Goal: Task Accomplishment & Management: Use online tool/utility

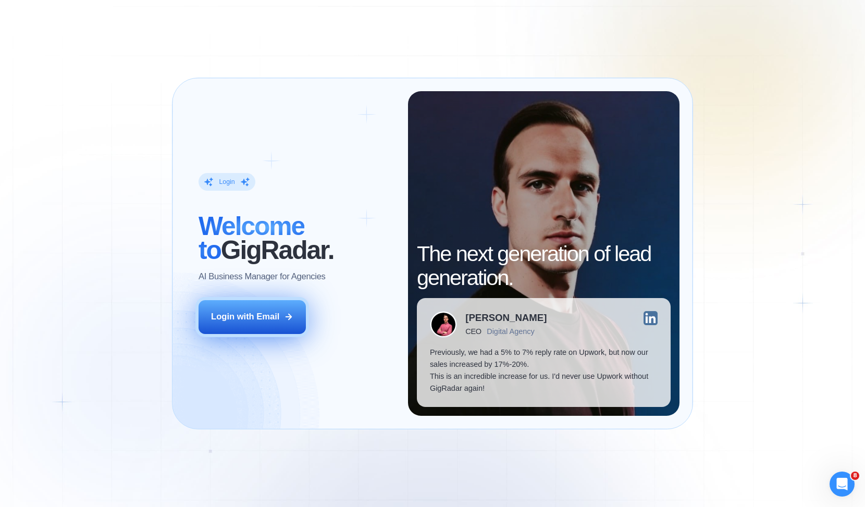
click at [271, 312] on div "Login with Email" at bounding box center [245, 317] width 68 height 12
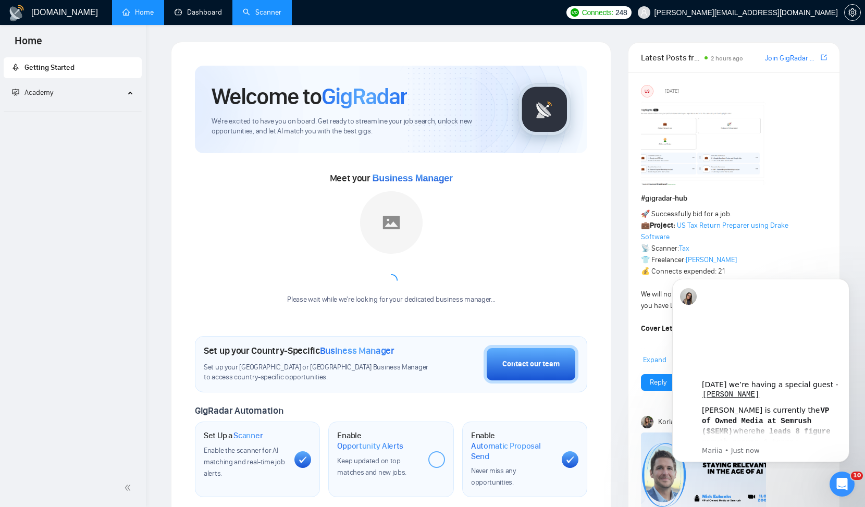
click at [262, 8] on link "Scanner" at bounding box center [262, 12] width 39 height 9
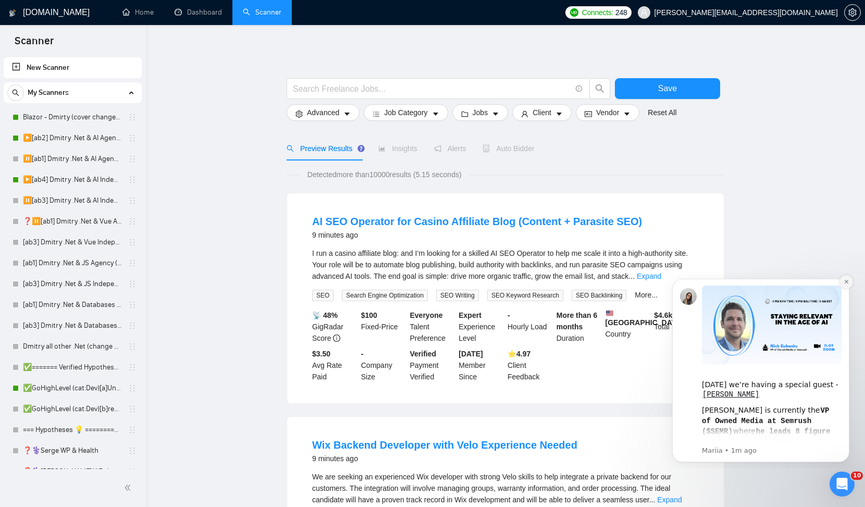
click at [844, 278] on button "Dismiss notification" at bounding box center [846, 282] width 14 height 14
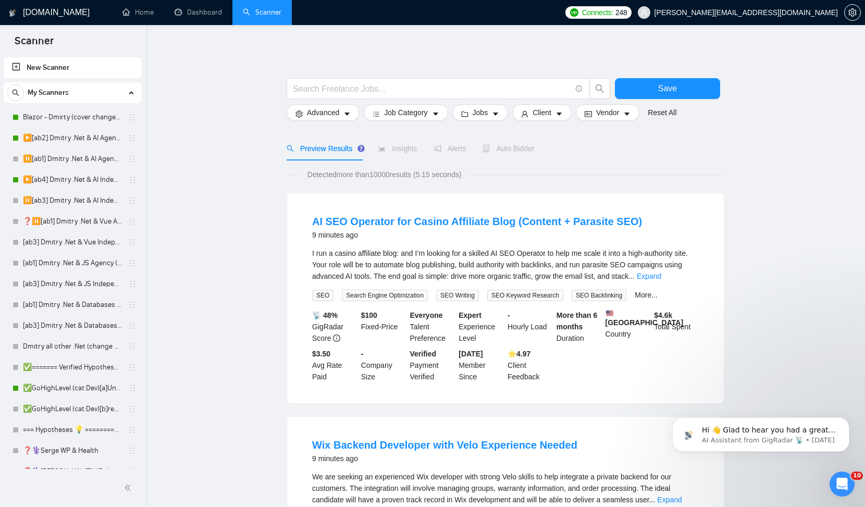
click at [76, 118] on link "Blazor - Dmirty (cover changed 25.03)" at bounding box center [72, 117] width 99 height 21
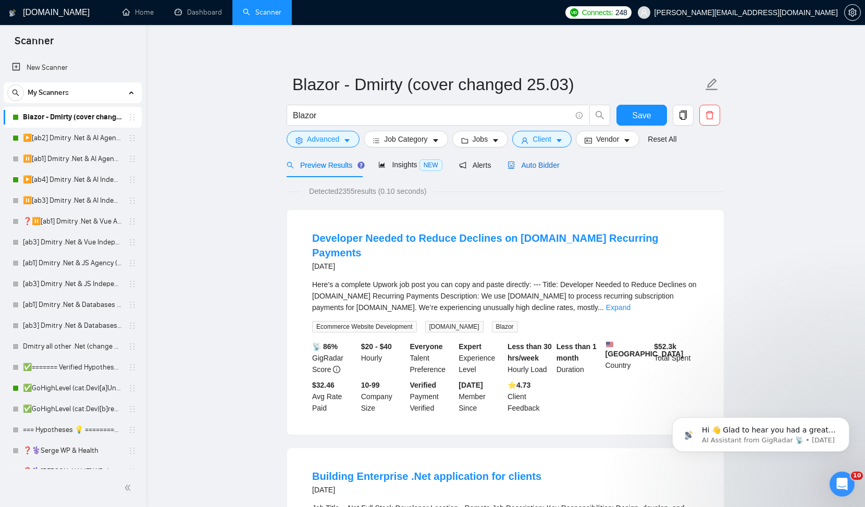
click at [541, 163] on span "Auto Bidder" at bounding box center [533, 165] width 52 height 8
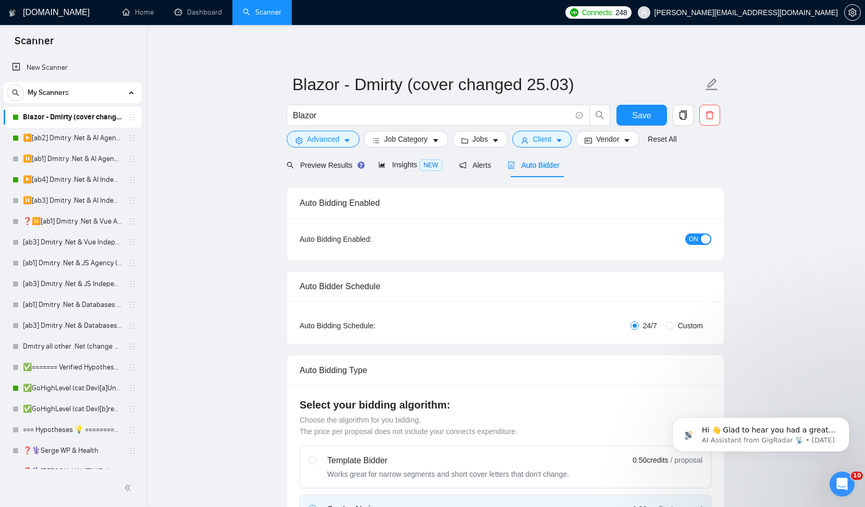
checkbox input "true"
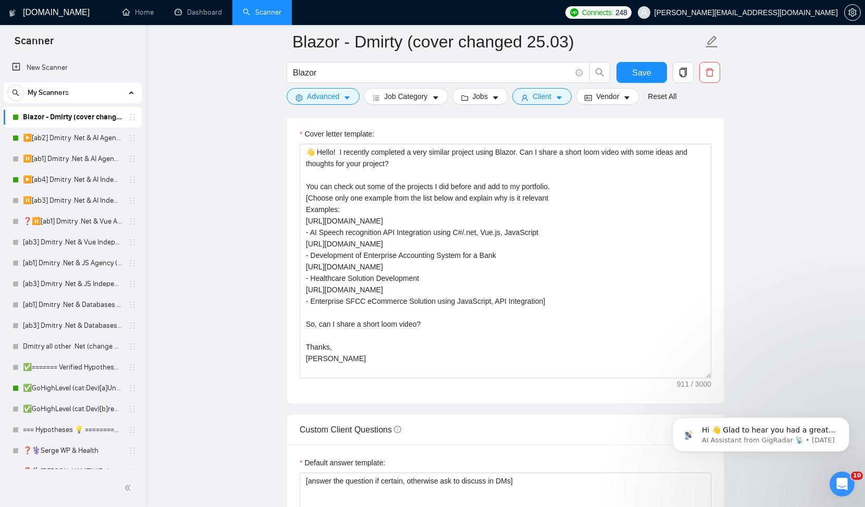
scroll to position [1133, 0]
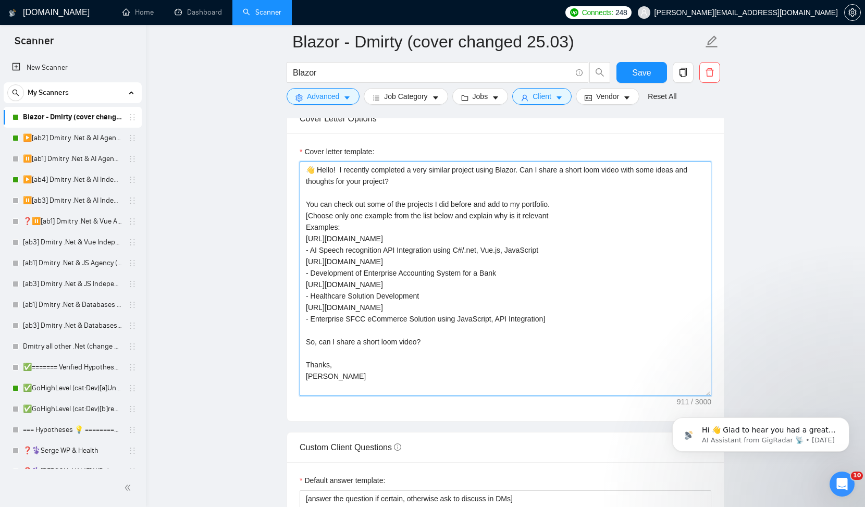
click at [483, 261] on textarea "👋 Hello! I recently completed a very similar project using Blazor. Can I share …" at bounding box center [506, 278] width 412 height 234
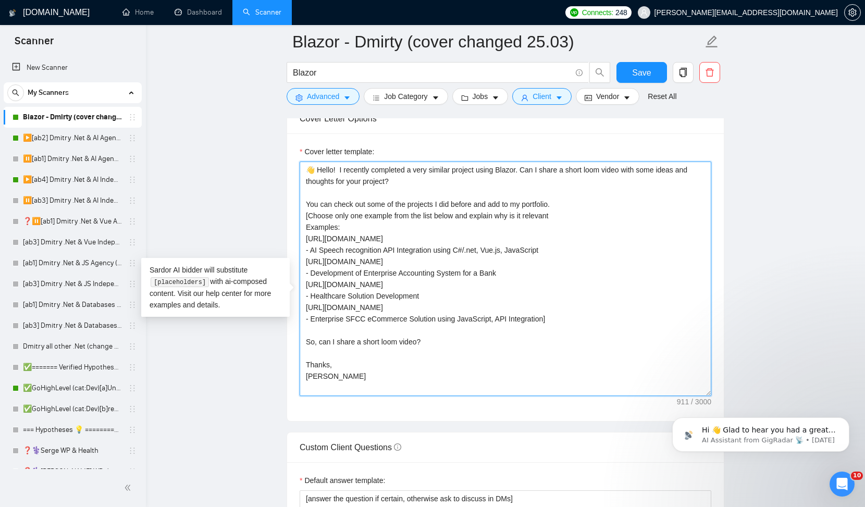
click at [486, 345] on textarea "👋 Hello! I recently completed a very similar project using Blazor. Can I share …" at bounding box center [506, 278] width 412 height 234
click at [484, 345] on textarea "👋 Hello! I recently completed a very similar project using Blazor. Can I share …" at bounding box center [506, 278] width 412 height 234
click at [446, 302] on textarea "👋 Hello! I recently completed a very similar project using Blazor. Can I share …" at bounding box center [506, 278] width 412 height 234
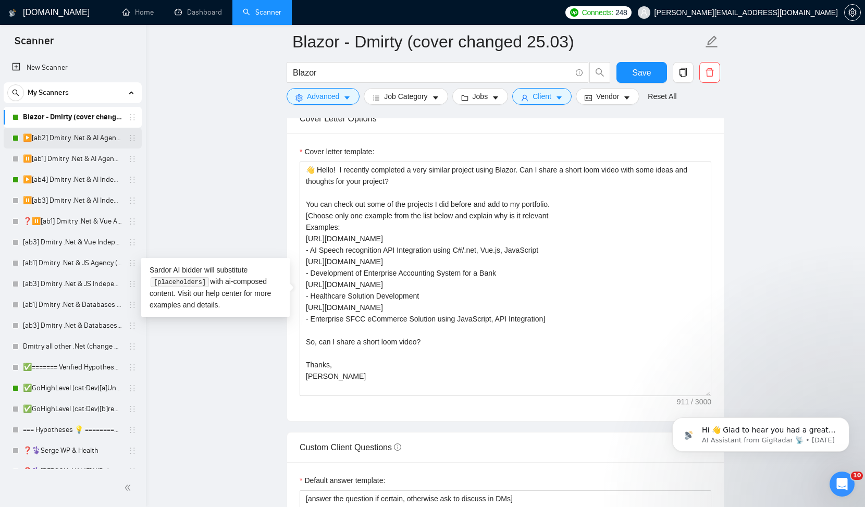
click at [85, 136] on link "▶️[ab2] Dmitry .Net & AI Agency "loom"" at bounding box center [72, 138] width 99 height 21
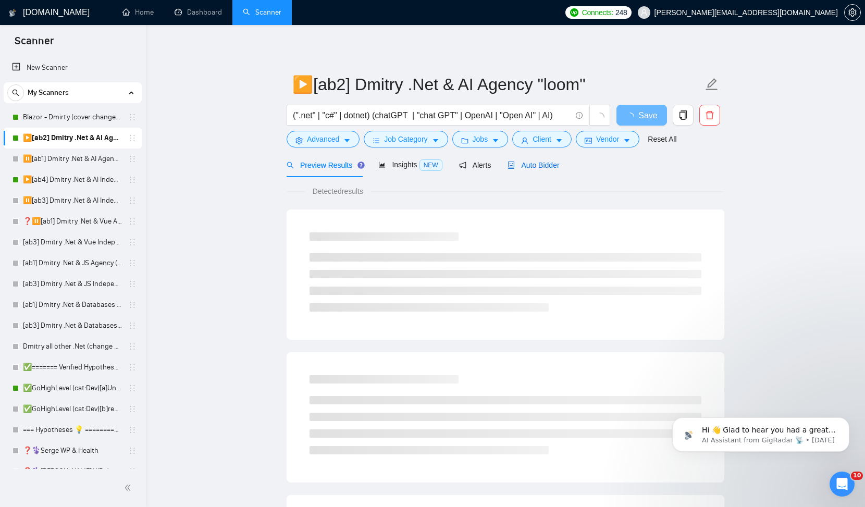
click at [548, 166] on span "Auto Bidder" at bounding box center [533, 165] width 52 height 8
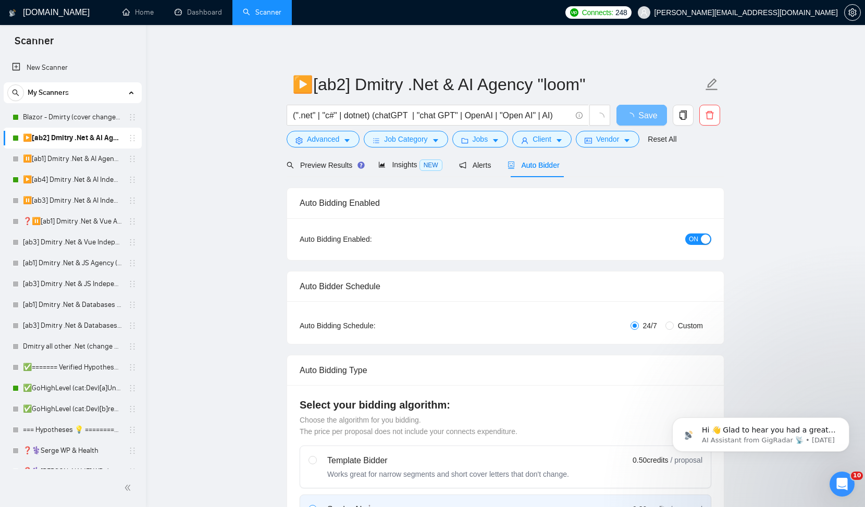
checkbox input "true"
click at [67, 117] on link "Blazor - Dmirty (cover changed 25.03)" at bounding box center [72, 117] width 99 height 21
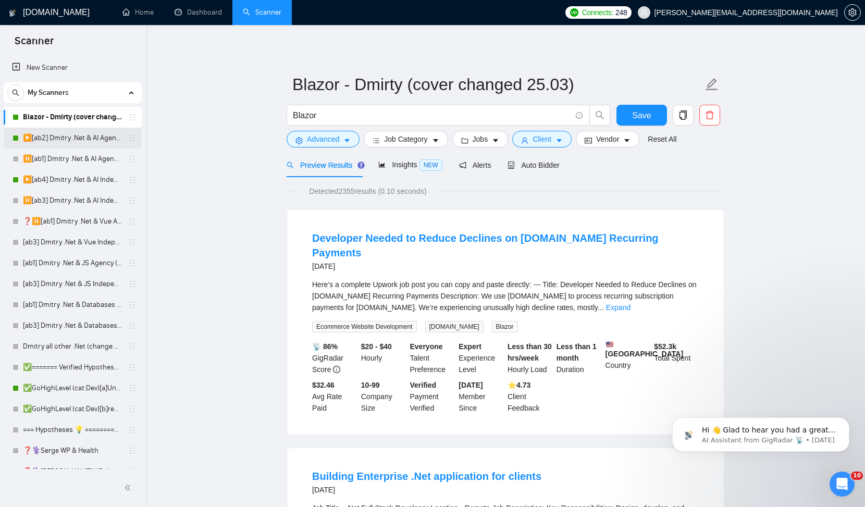
click at [79, 139] on link "▶️[ab2] Dmitry .Net & AI Agency "loom"" at bounding box center [72, 138] width 99 height 21
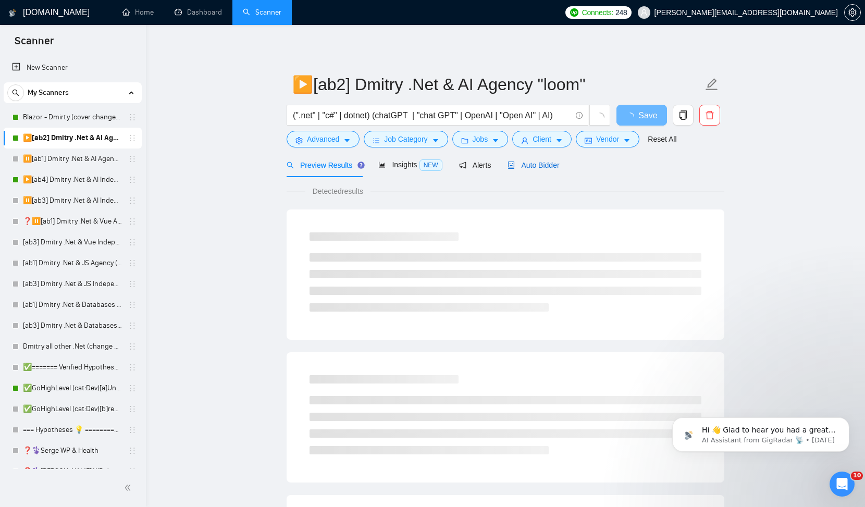
click at [532, 165] on span "Auto Bidder" at bounding box center [533, 165] width 52 height 8
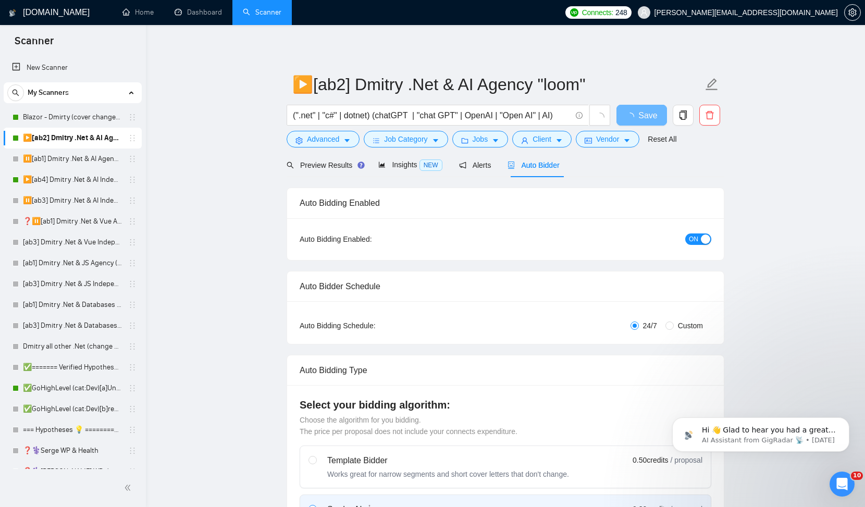
checkbox input "true"
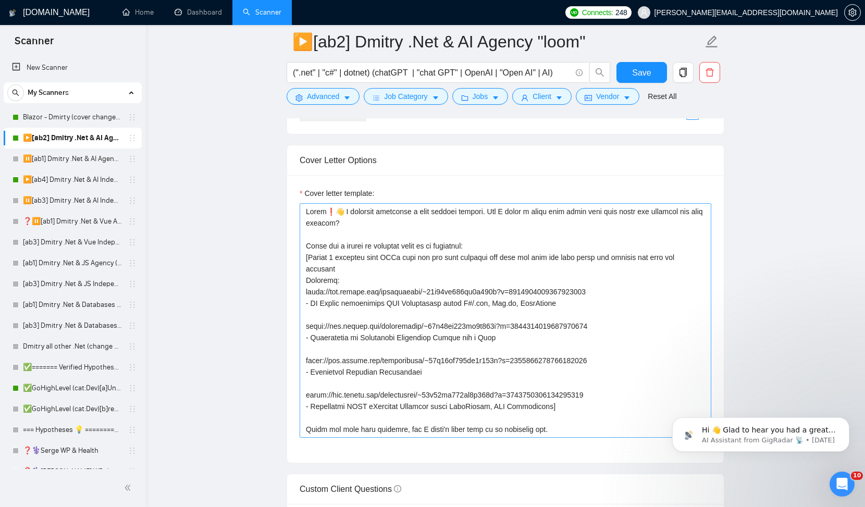
scroll to position [1063, 0]
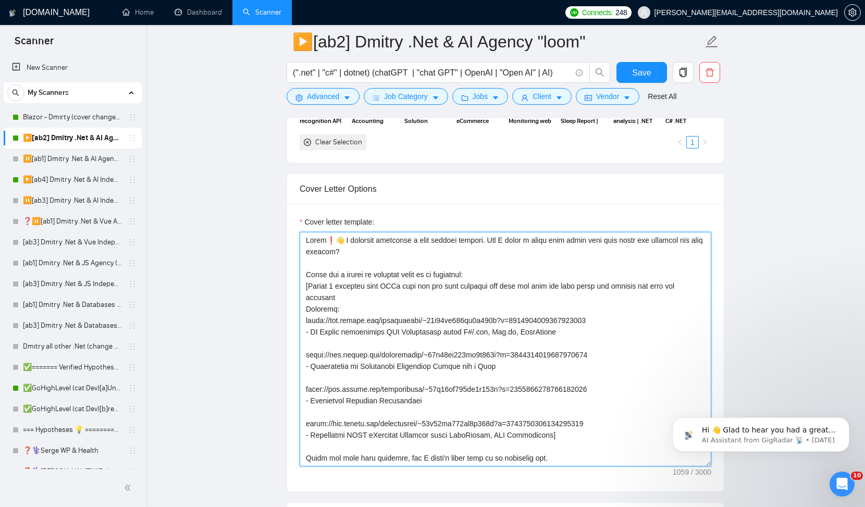
click at [472, 309] on textarea "Cover letter template:" at bounding box center [506, 349] width 412 height 234
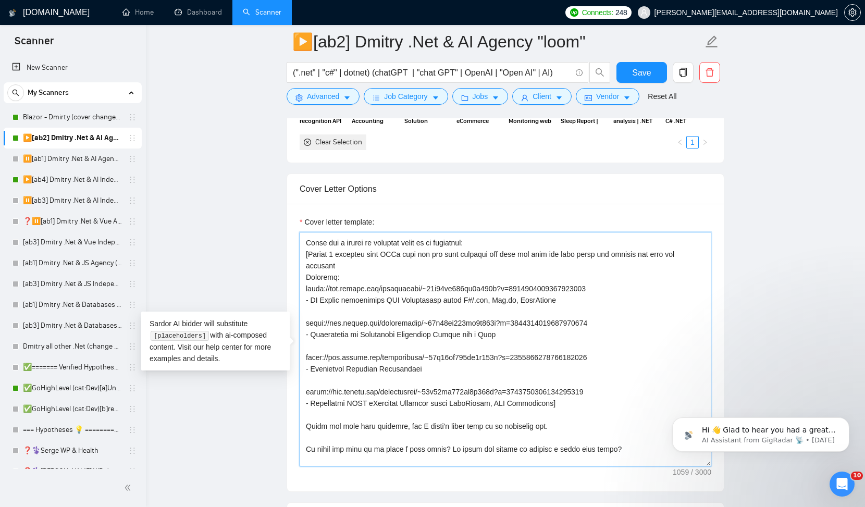
scroll to position [69, 0]
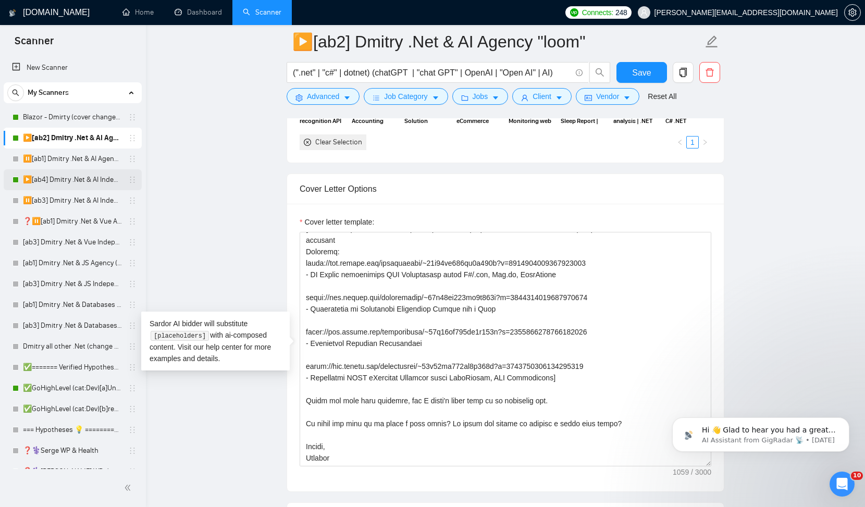
click at [84, 179] on link "▶️[ab4] Dmitry .Net & AI Independent (noUnicode)" at bounding box center [72, 179] width 99 height 21
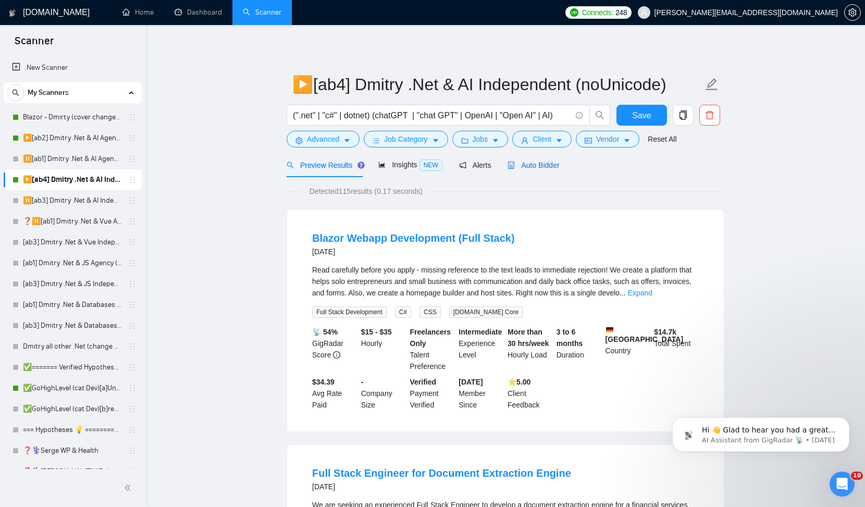
click at [528, 166] on span "Auto Bidder" at bounding box center [533, 165] width 52 height 8
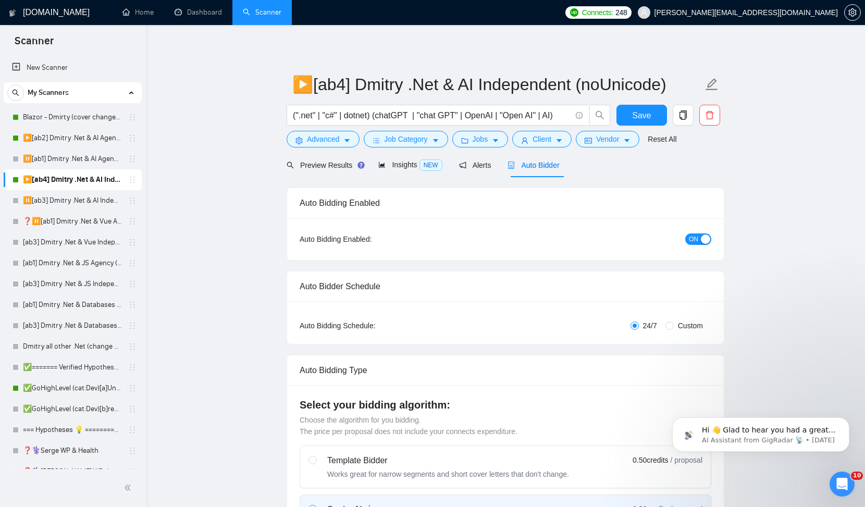
checkbox input "true"
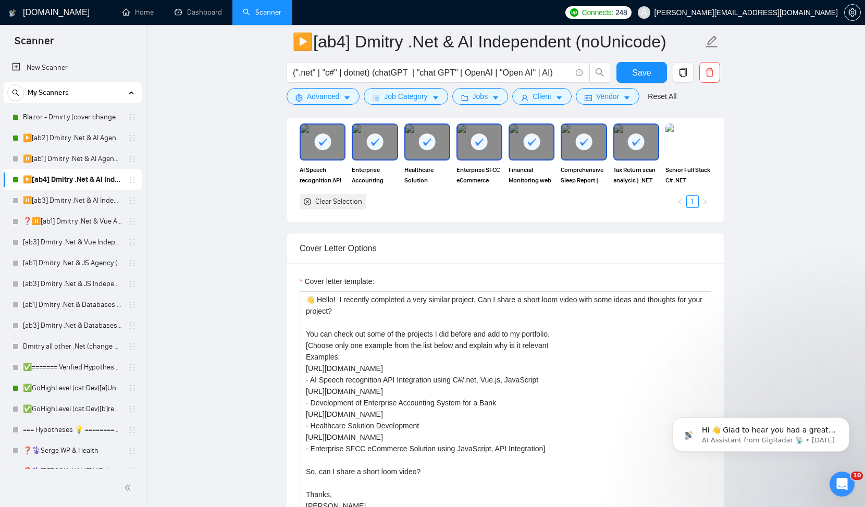
scroll to position [1018, 0]
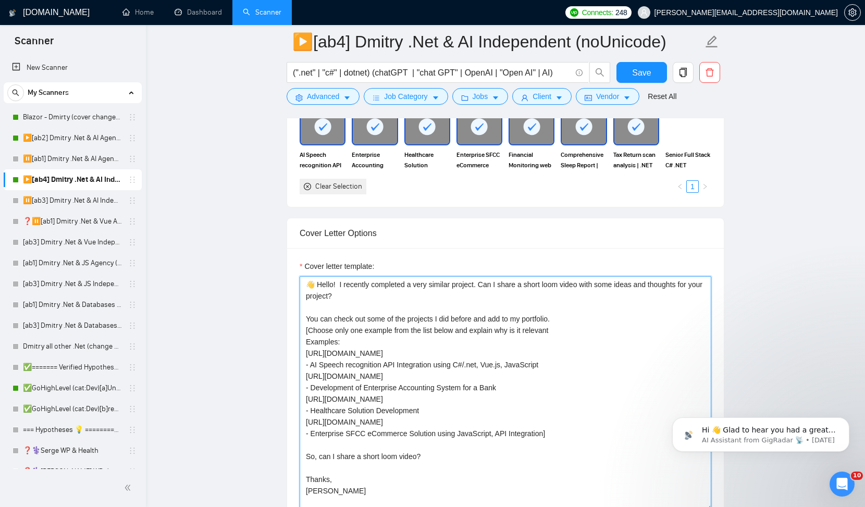
click at [507, 369] on textarea "👋 Hello! I recently completed a very similar project. Can I share a short loom …" at bounding box center [506, 393] width 412 height 234
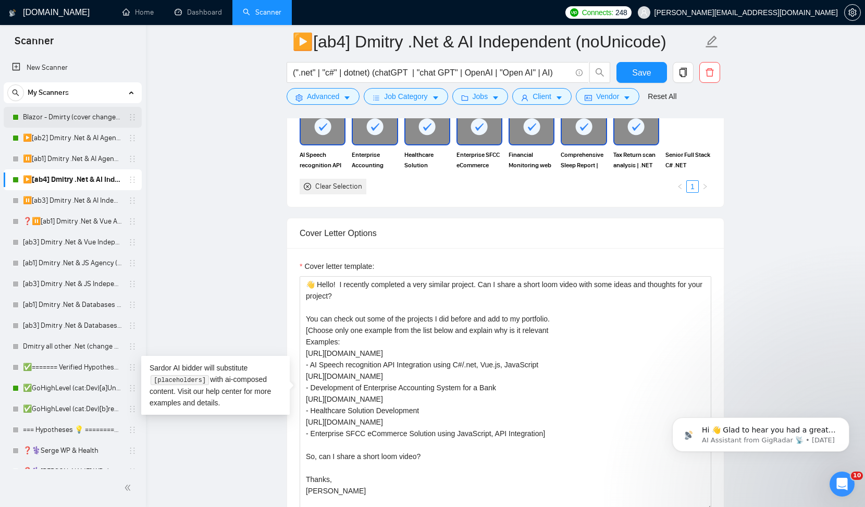
click at [79, 115] on link "Blazor - Dmirty (cover changed 25.03)" at bounding box center [72, 117] width 99 height 21
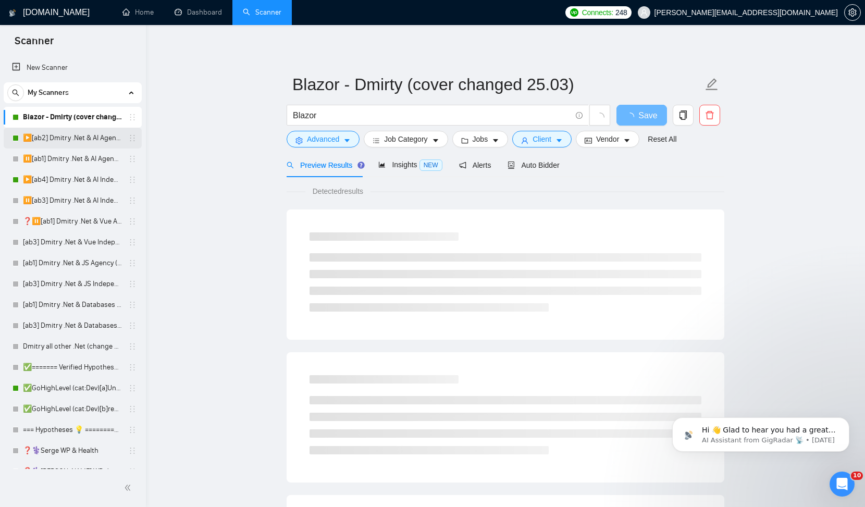
click at [80, 138] on link "▶️[ab2] Dmitry .Net & AI Agency "loom"" at bounding box center [72, 138] width 99 height 21
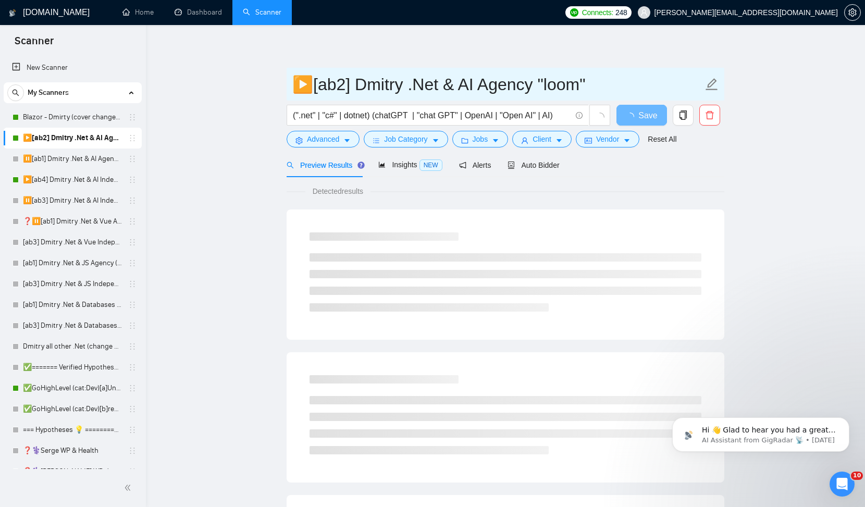
drag, startPoint x: 474, startPoint y: 83, endPoint x: 406, endPoint y: 79, distance: 67.8
click at [406, 79] on input "▶️[ab2] Dmitry .Net & AI Agency "loom"" at bounding box center [497, 84] width 411 height 26
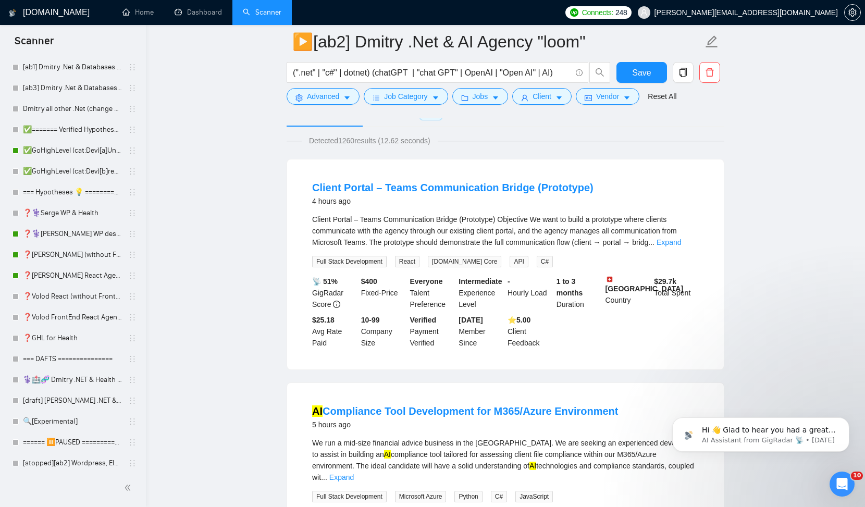
scroll to position [265, 0]
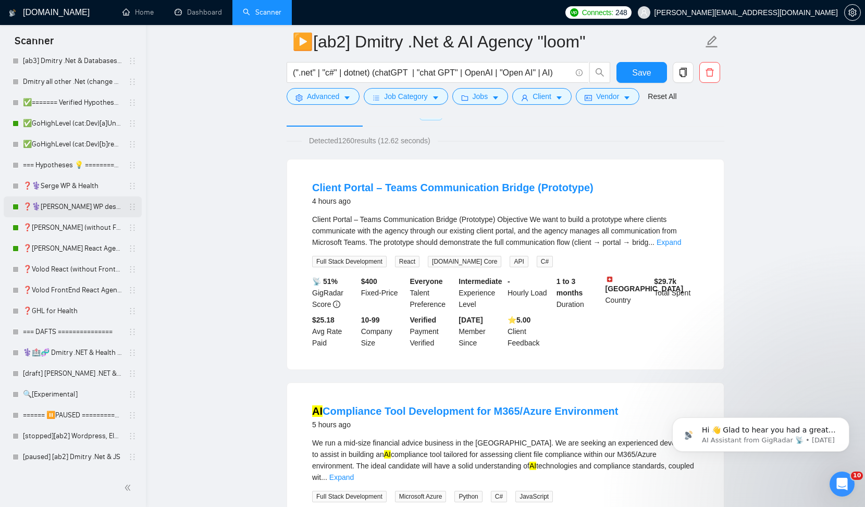
click at [66, 207] on link "❓⚕️[PERSON_NAME] WP design & Health" at bounding box center [72, 206] width 99 height 21
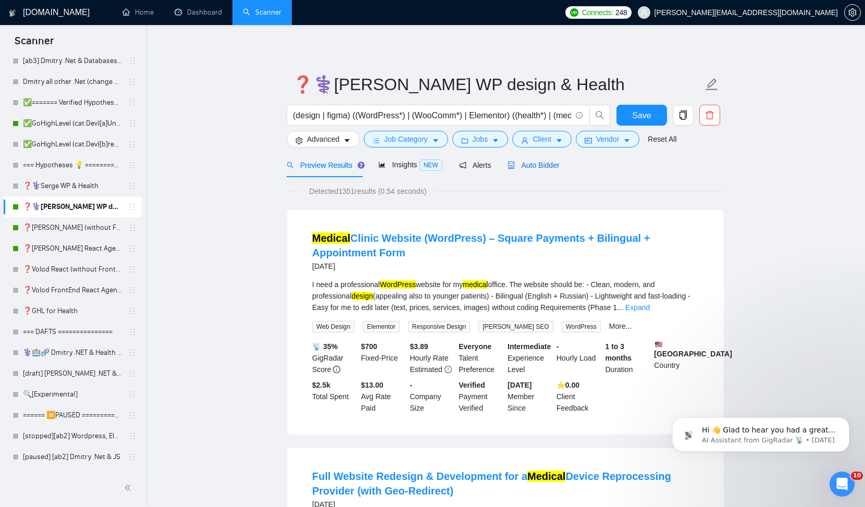
click at [531, 165] on span "Auto Bidder" at bounding box center [533, 165] width 52 height 8
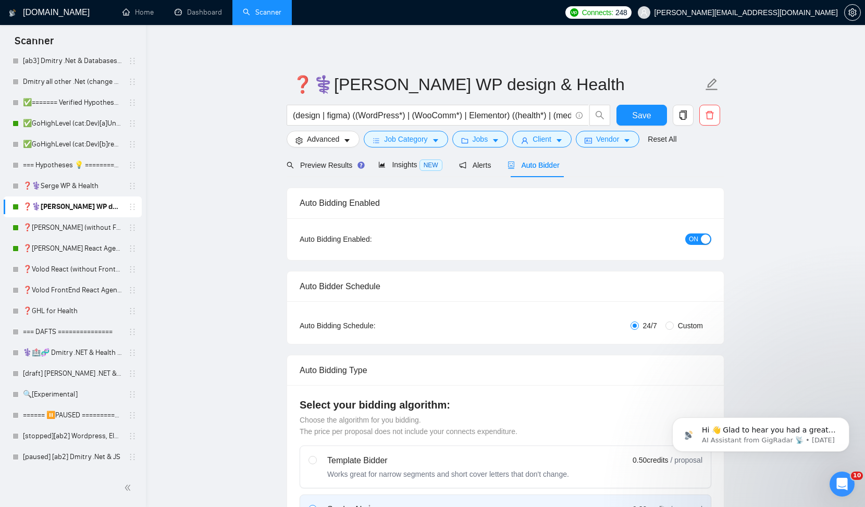
checkbox input "true"
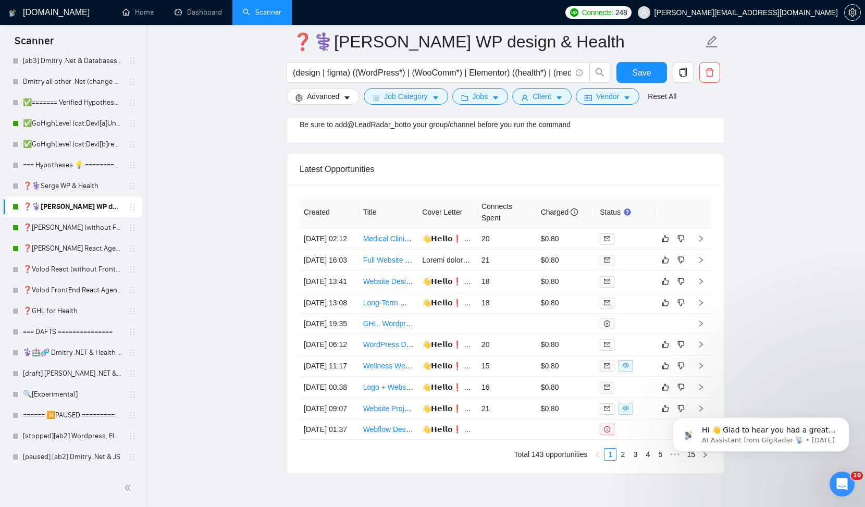
scroll to position [2738, 0]
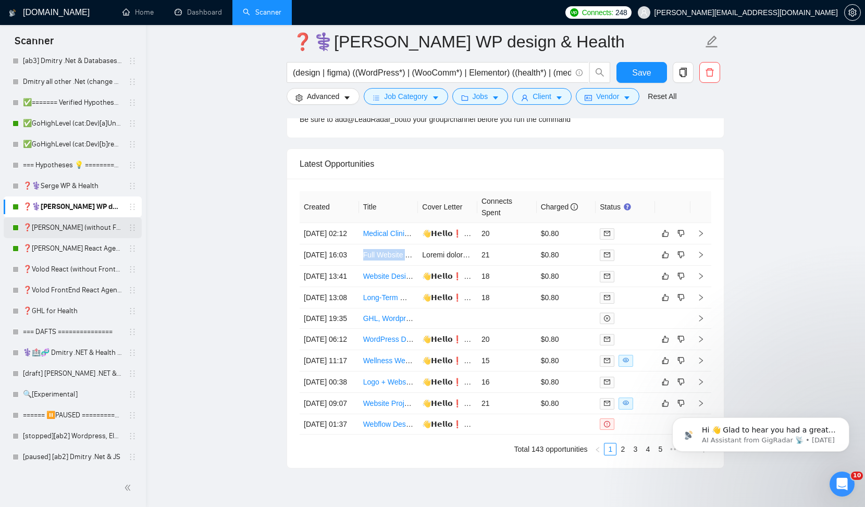
click at [88, 222] on link "❓[PERSON_NAME] (without Front) Agency (0626)" at bounding box center [72, 227] width 99 height 21
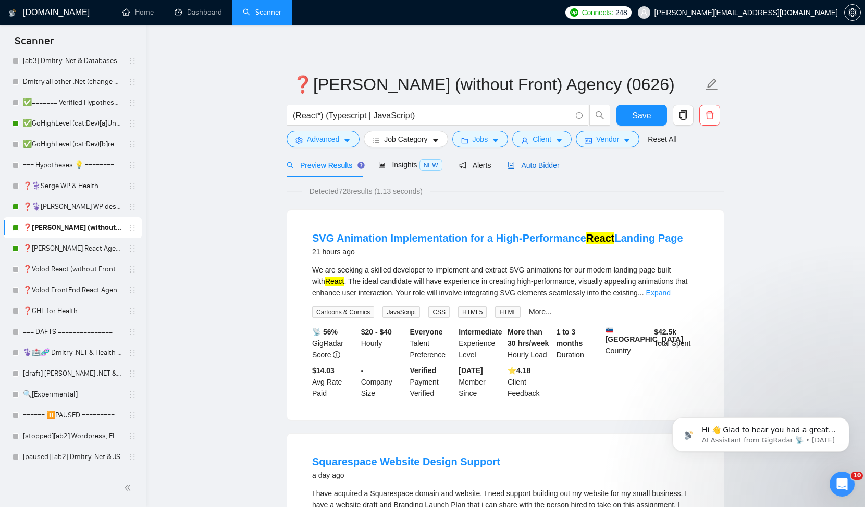
click at [551, 163] on span "Auto Bidder" at bounding box center [533, 165] width 52 height 8
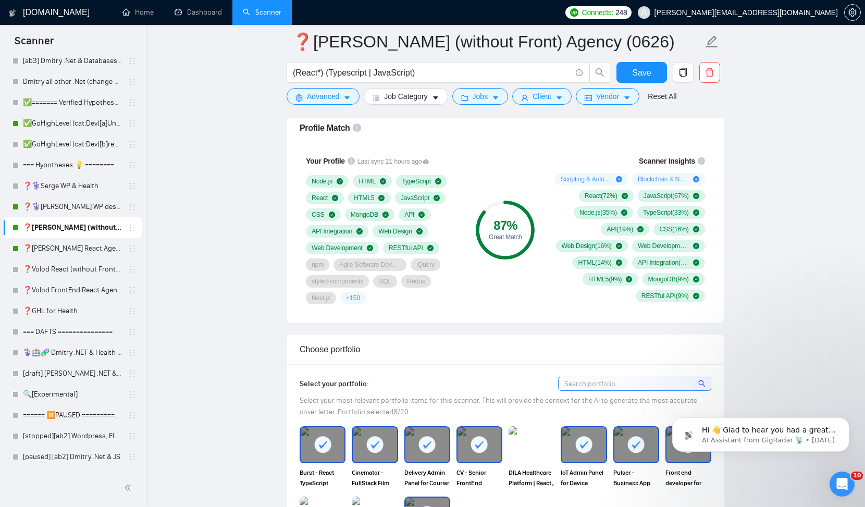
scroll to position [678, 0]
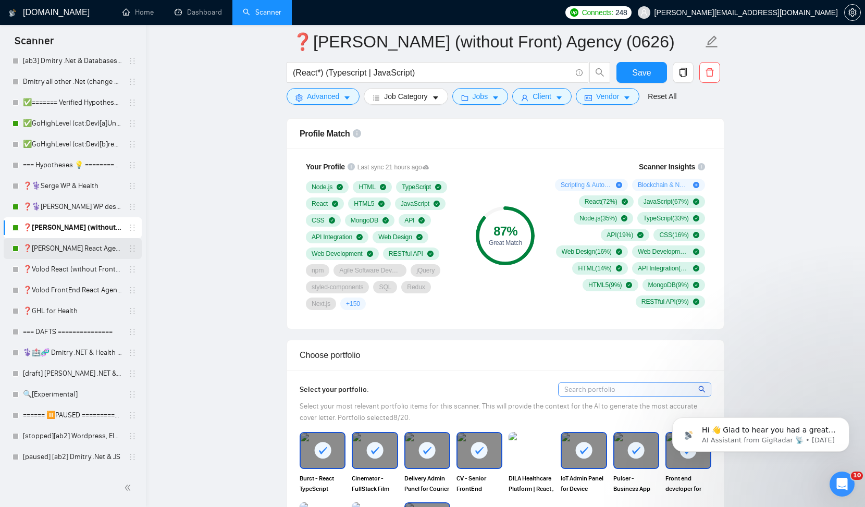
click at [82, 245] on link "❓[PERSON_NAME] React Agency (0626)" at bounding box center [72, 248] width 99 height 21
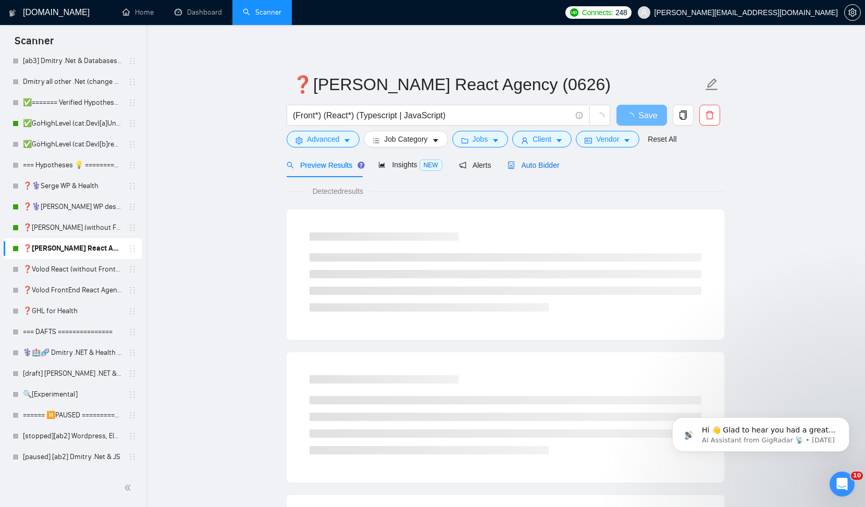
click at [549, 166] on span "Auto Bidder" at bounding box center [533, 165] width 52 height 8
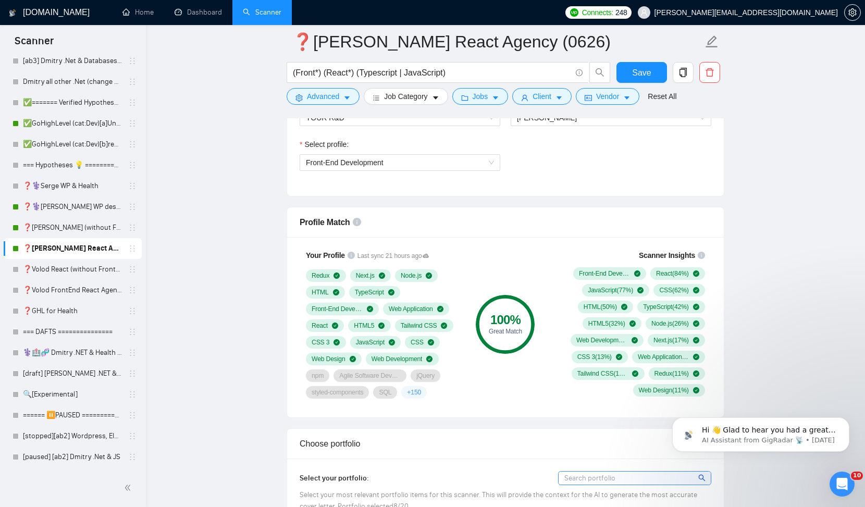
scroll to position [595, 0]
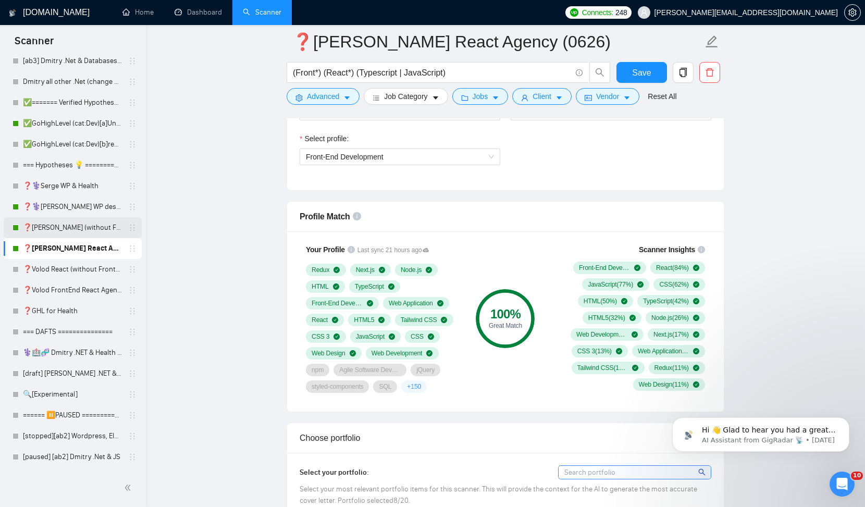
click at [85, 228] on link "❓[PERSON_NAME] (without Front) Agency (0626)" at bounding box center [72, 227] width 99 height 21
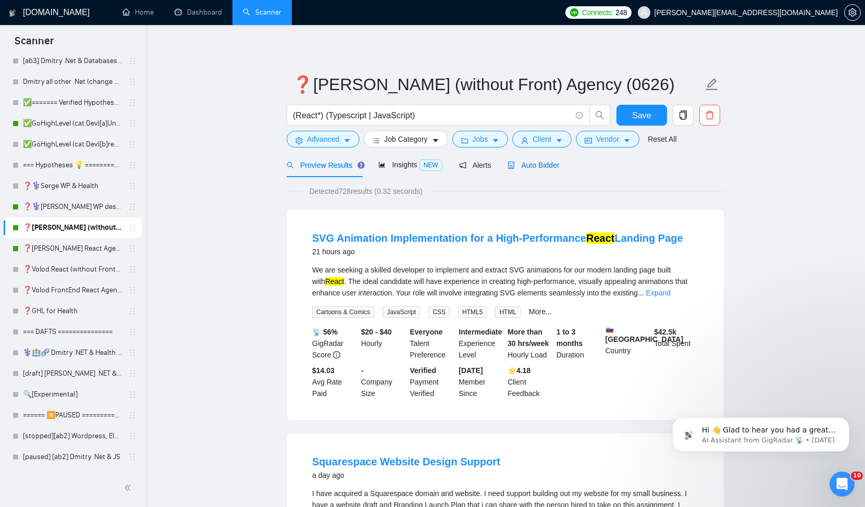
click at [538, 165] on span "Auto Bidder" at bounding box center [533, 165] width 52 height 8
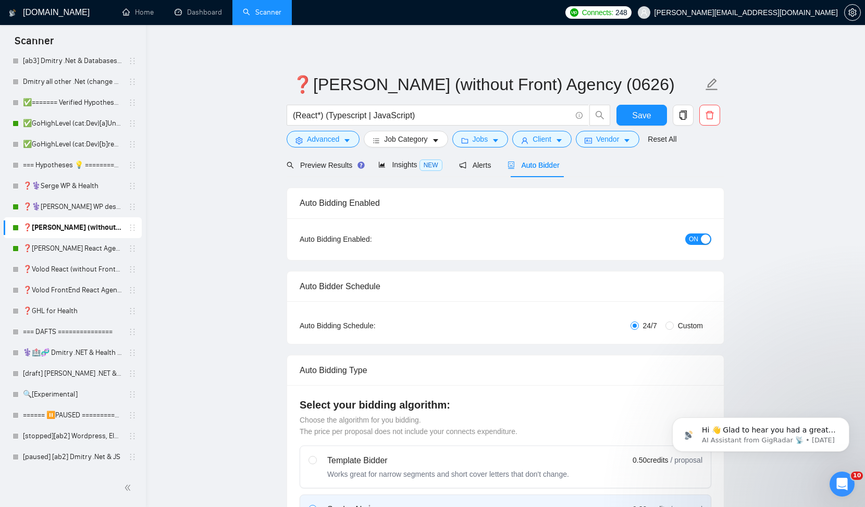
click at [536, 164] on span "Auto Bidder" at bounding box center [533, 165] width 52 height 8
click at [545, 164] on span "Auto Bidder" at bounding box center [533, 165] width 52 height 8
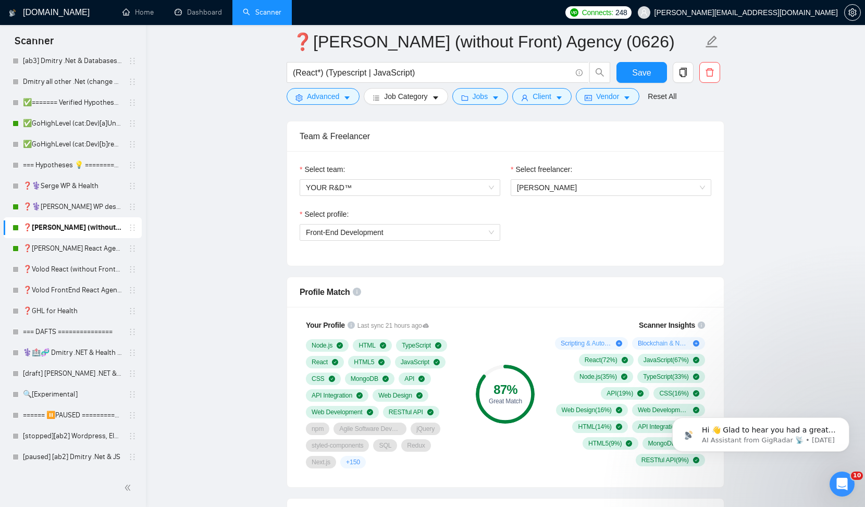
scroll to position [677, 0]
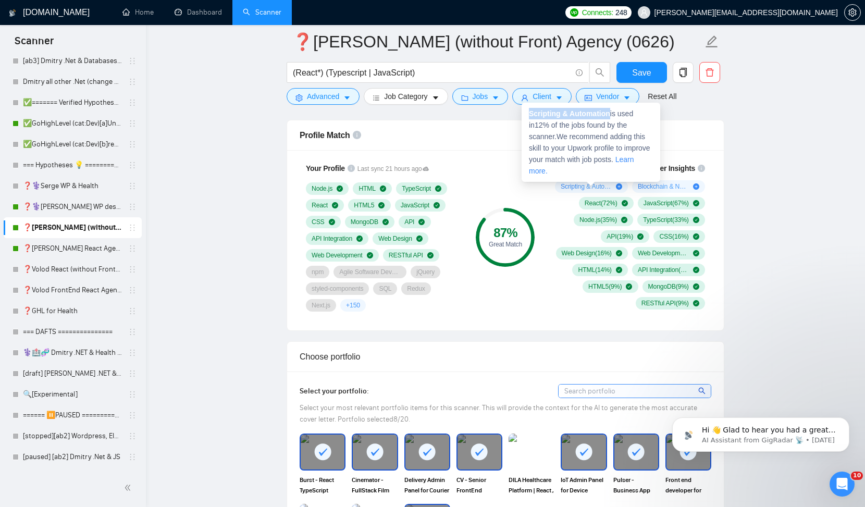
drag, startPoint x: 612, startPoint y: 114, endPoint x: 531, endPoint y: 112, distance: 81.3
click at [531, 112] on span "Scripting & Automation is used in 12 % of the jobs found by the scanner. We rec…" at bounding box center [589, 142] width 121 height 66
copy strong "Scripting & Automation"
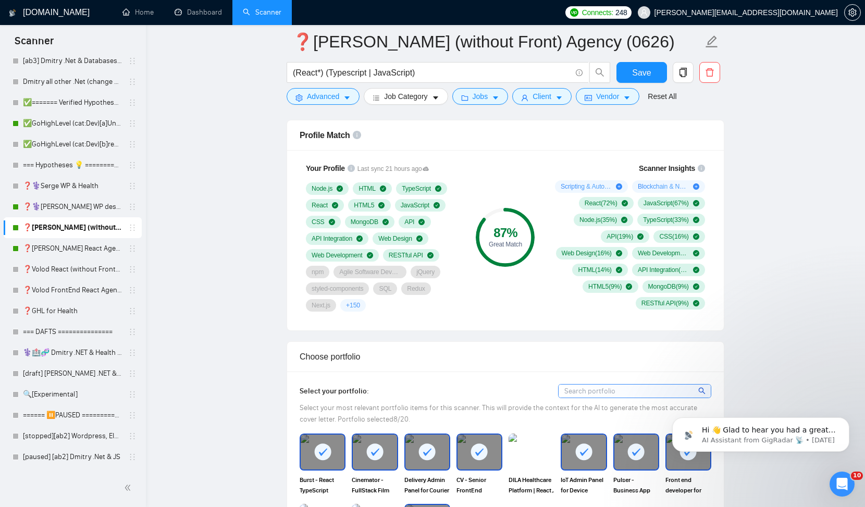
click at [473, 157] on div "87 % Great Match" at bounding box center [505, 236] width 70 height 161
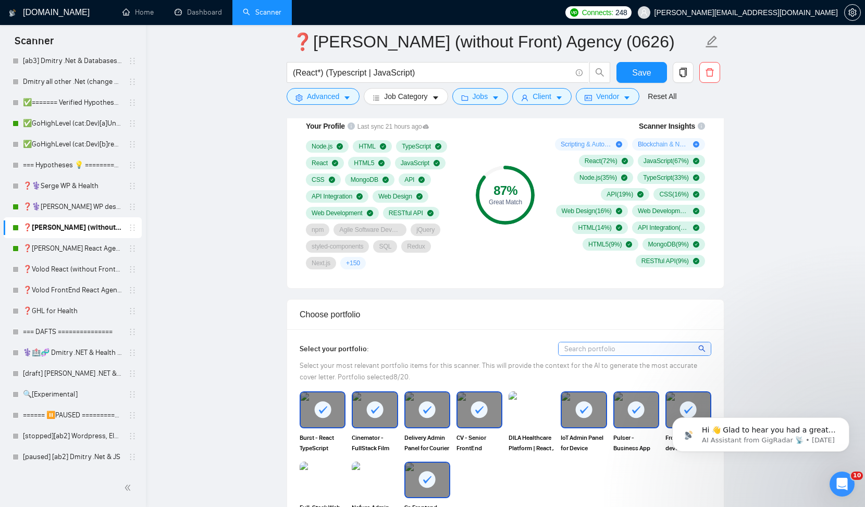
scroll to position [725, 0]
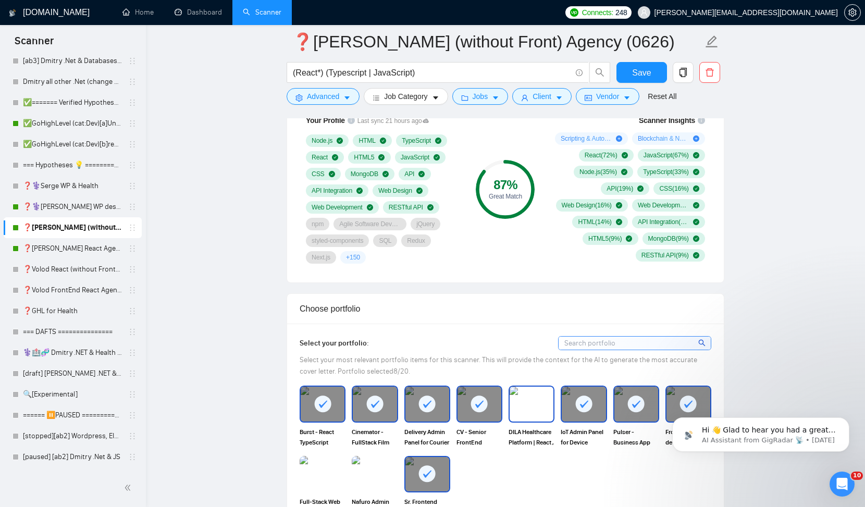
click at [532, 409] on img at bounding box center [531, 404] width 44 height 34
click at [376, 471] on img at bounding box center [375, 474] width 44 height 34
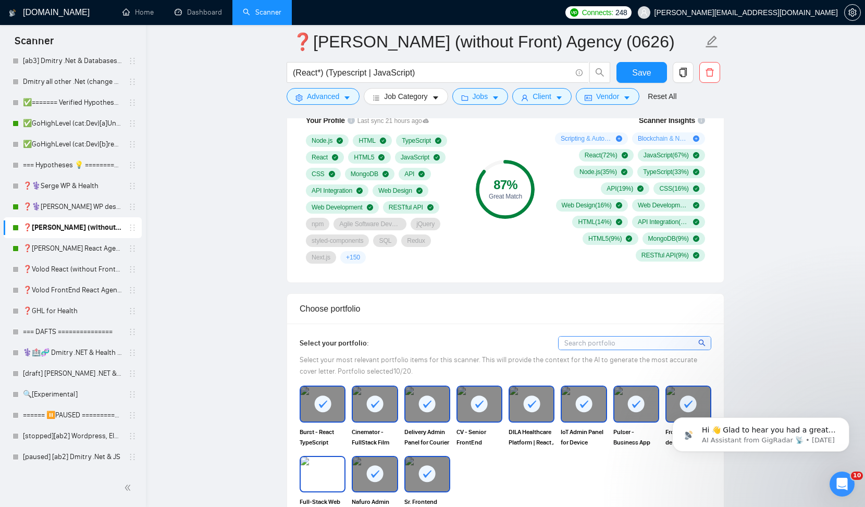
click at [315, 472] on img at bounding box center [323, 474] width 44 height 34
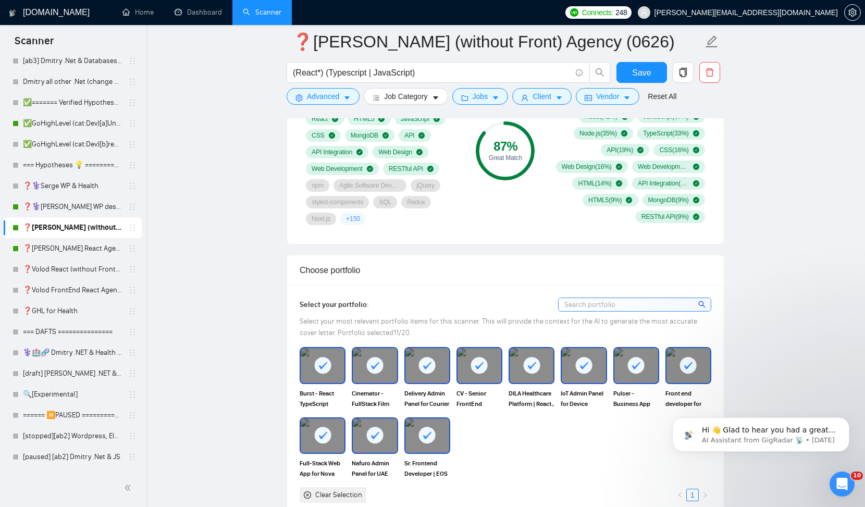
scroll to position [768, 0]
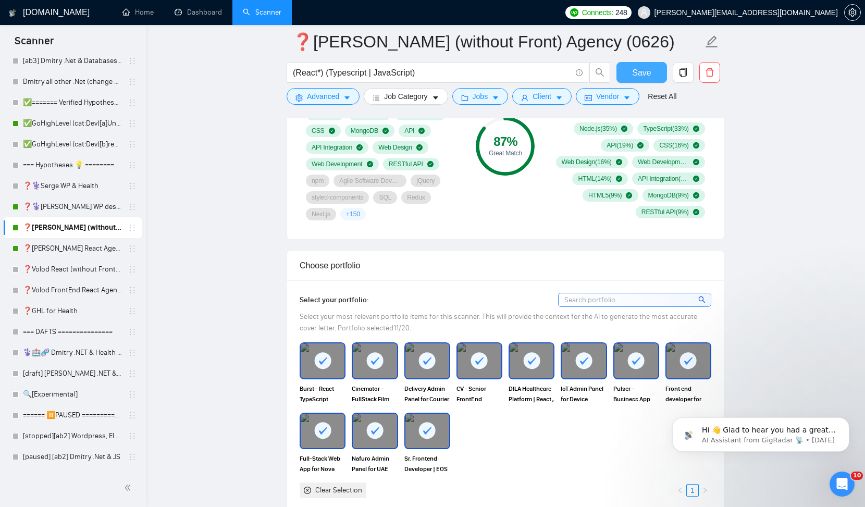
click at [645, 70] on span "Save" at bounding box center [641, 72] width 19 height 13
click at [73, 247] on link "❓[PERSON_NAME] React Agency (0626)" at bounding box center [72, 248] width 99 height 21
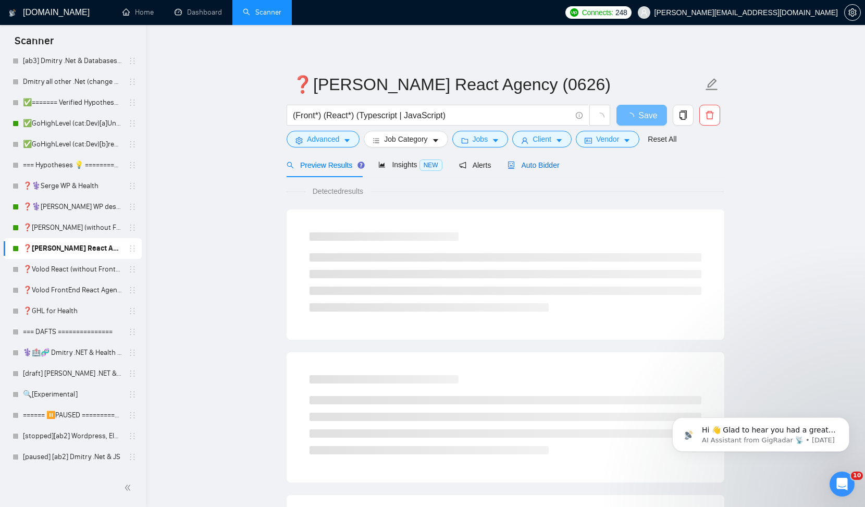
click at [529, 164] on span "Auto Bidder" at bounding box center [533, 165] width 52 height 8
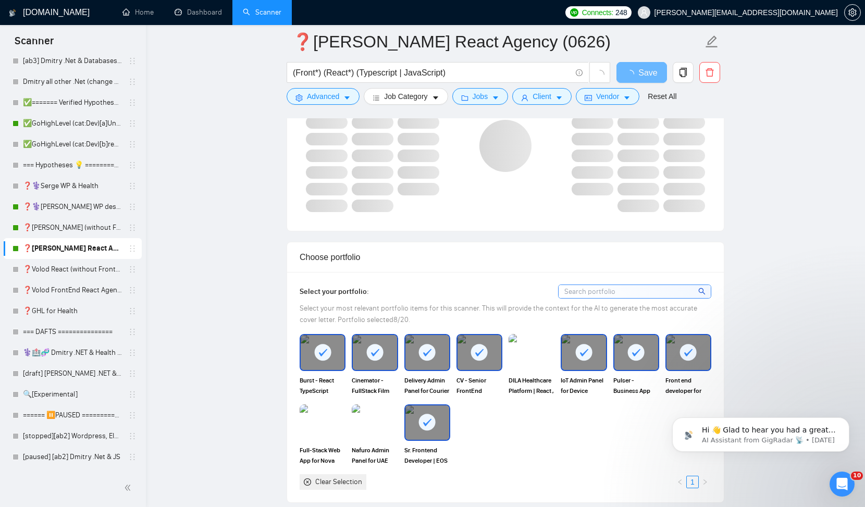
scroll to position [764, 0]
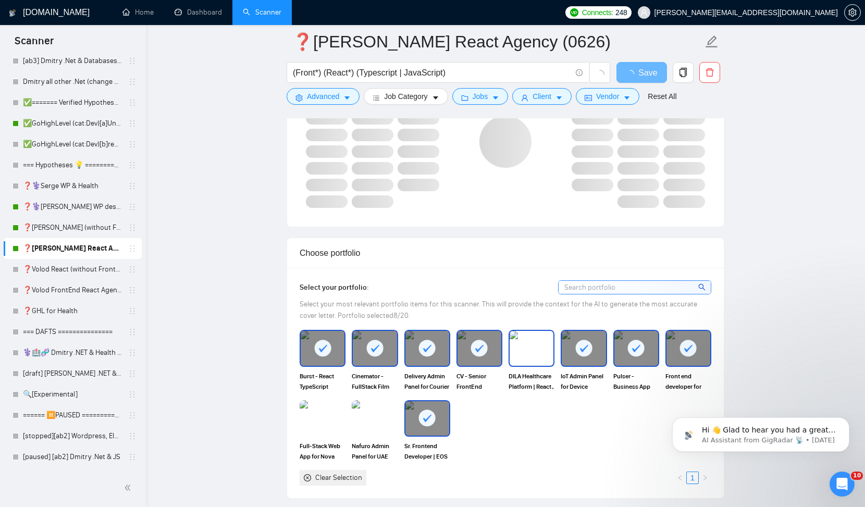
click at [530, 355] on img at bounding box center [531, 348] width 44 height 34
click at [368, 417] on img at bounding box center [375, 418] width 44 height 34
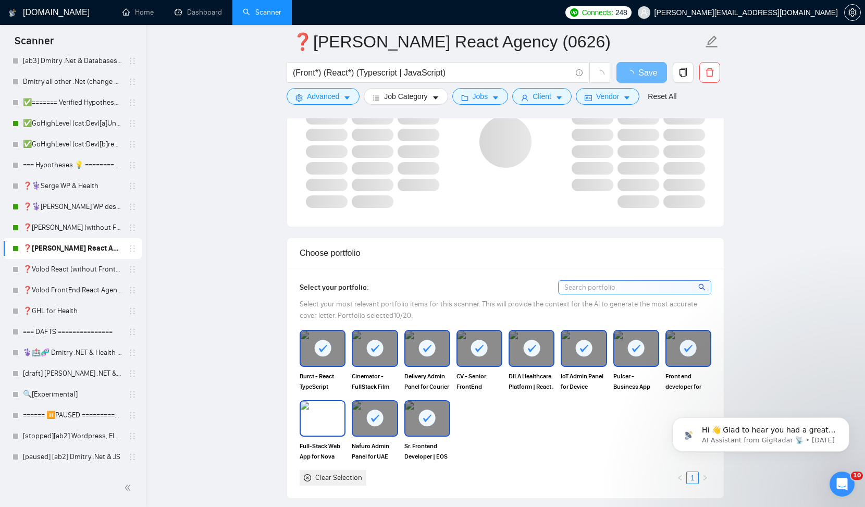
click at [319, 415] on img at bounding box center [323, 418] width 44 height 34
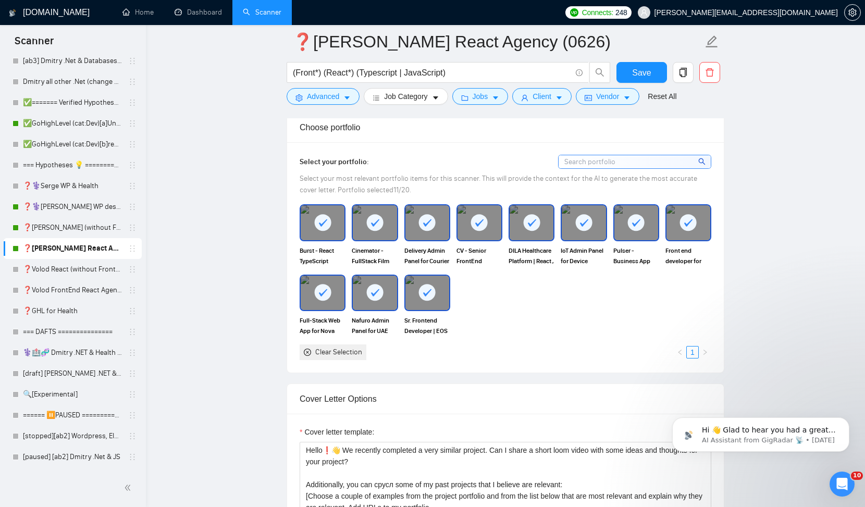
scroll to position [894, 0]
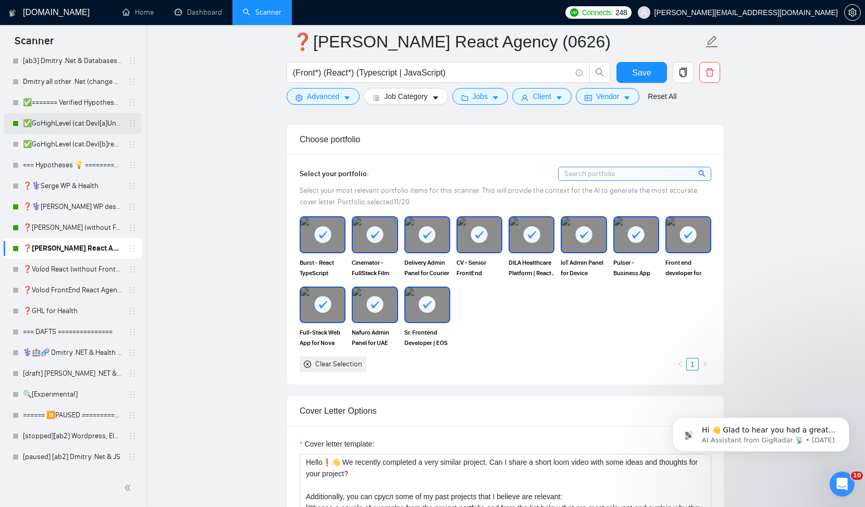
click at [72, 120] on link "✅GoHighLevel (cat:Dev)[a]Unicode" at bounding box center [72, 123] width 99 height 21
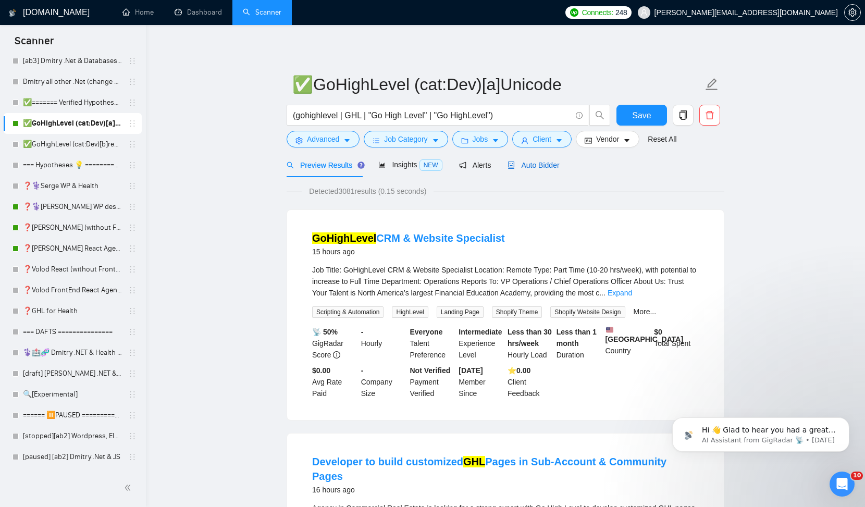
click at [535, 162] on span "Auto Bidder" at bounding box center [533, 165] width 52 height 8
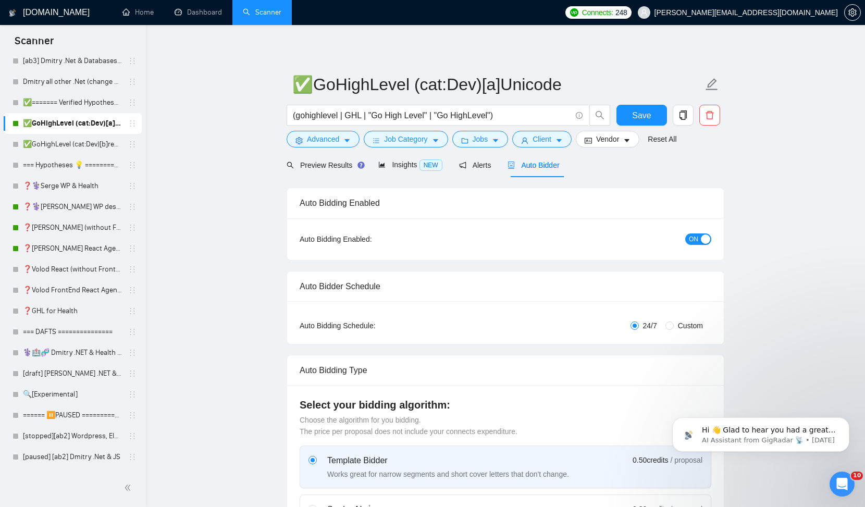
checkbox input "true"
click at [324, 168] on span "Preview Results" at bounding box center [324, 165] width 75 height 8
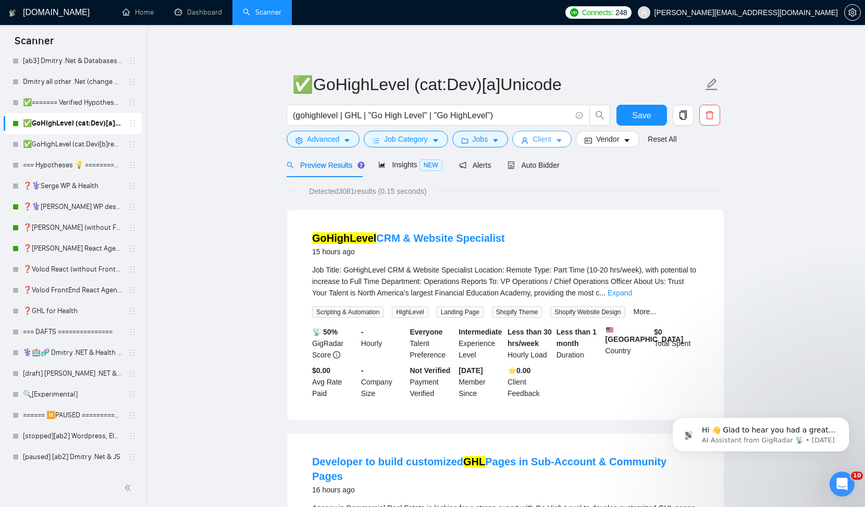
click at [547, 140] on span "Client" at bounding box center [541, 138] width 19 height 11
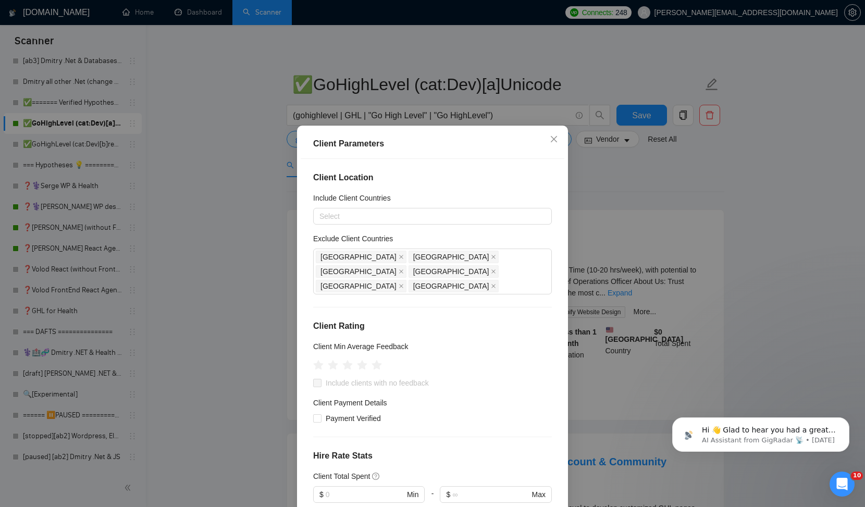
click at [606, 179] on div "Client Parameters Client Location Include Client Countries Select Exclude Clien…" at bounding box center [432, 253] width 865 height 507
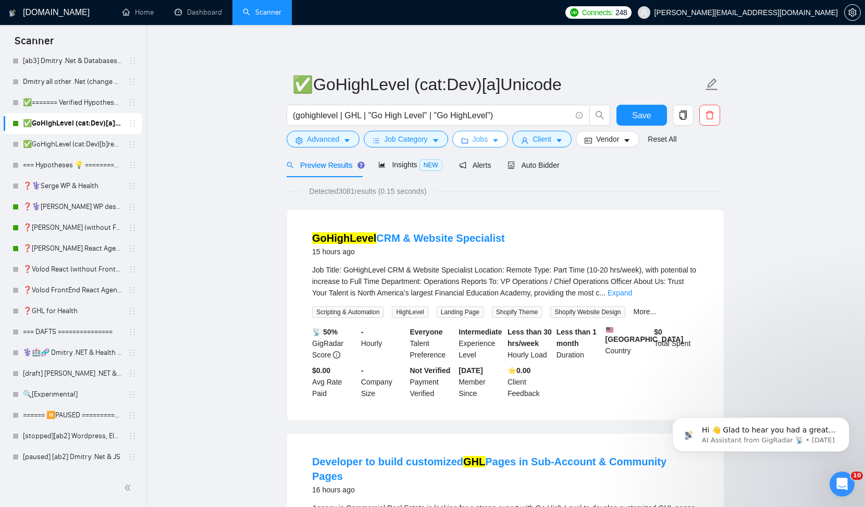
click at [488, 141] on span "Jobs" at bounding box center [481, 138] width 16 height 11
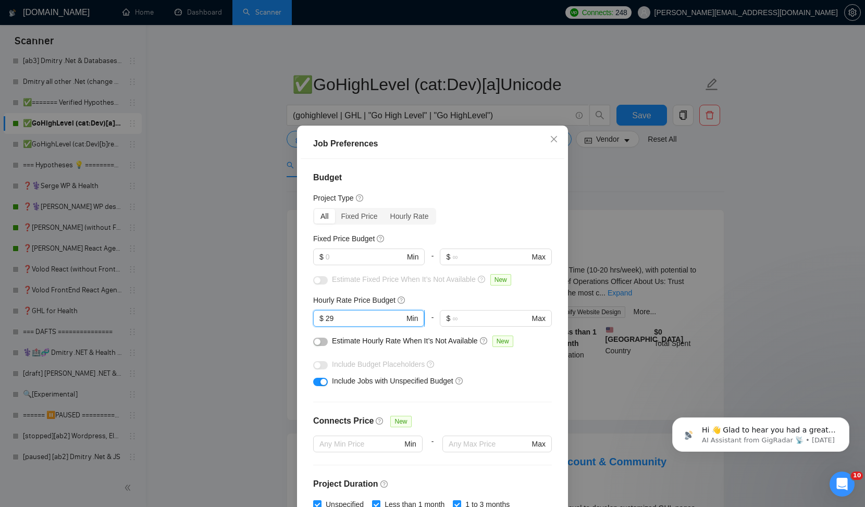
click at [371, 322] on input "29" at bounding box center [365, 318] width 79 height 11
type input "2"
type input "32"
click at [558, 139] on span "Close" at bounding box center [554, 140] width 28 height 28
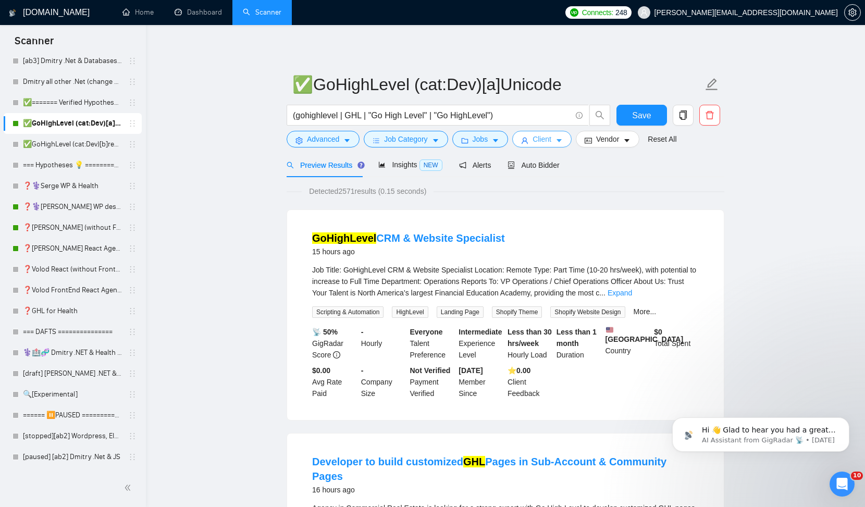
click at [550, 142] on span "Client" at bounding box center [541, 138] width 19 height 11
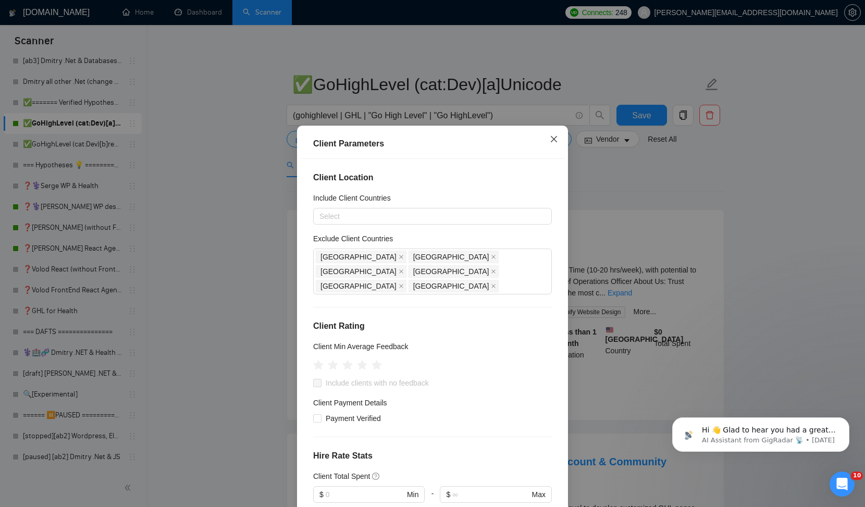
click at [550, 140] on icon "close" at bounding box center [554, 139] width 8 height 8
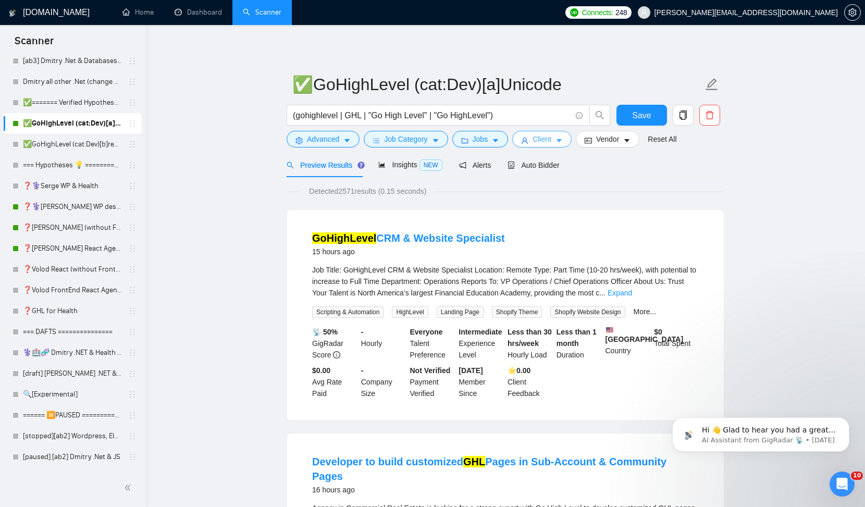
click at [542, 137] on span "Client" at bounding box center [541, 138] width 19 height 11
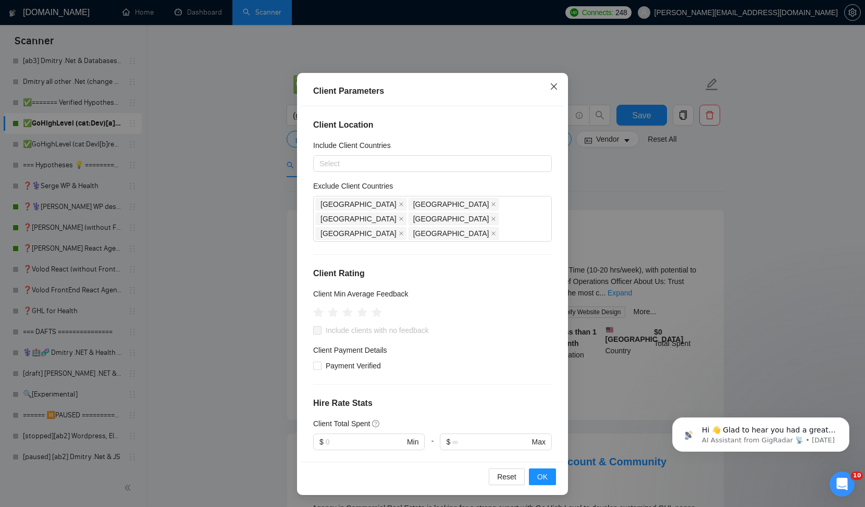
click at [552, 86] on icon "close" at bounding box center [554, 86] width 8 height 8
